Goal: Navigation & Orientation: Go to known website

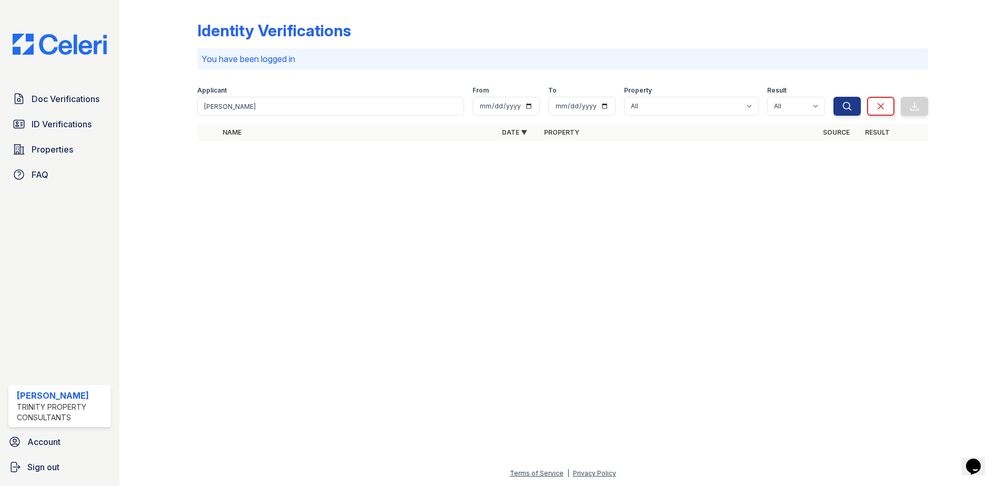
click at [311, 188] on div at bounding box center [562, 317] width 853 height 299
click at [330, 165] on div "Identity Verifications You have been logged in Filter Applicant mondie From To …" at bounding box center [562, 84] width 853 height 168
click at [50, 51] on img at bounding box center [59, 44] width 111 height 21
